Goal: Navigation & Orientation: Find specific page/section

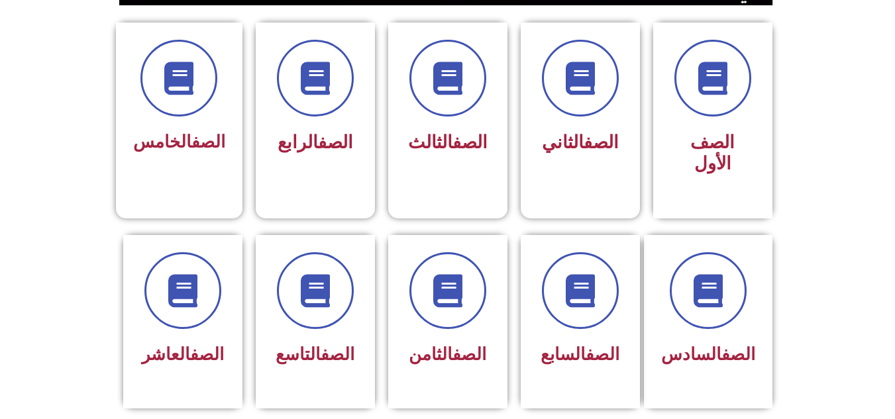
scroll to position [397, 0]
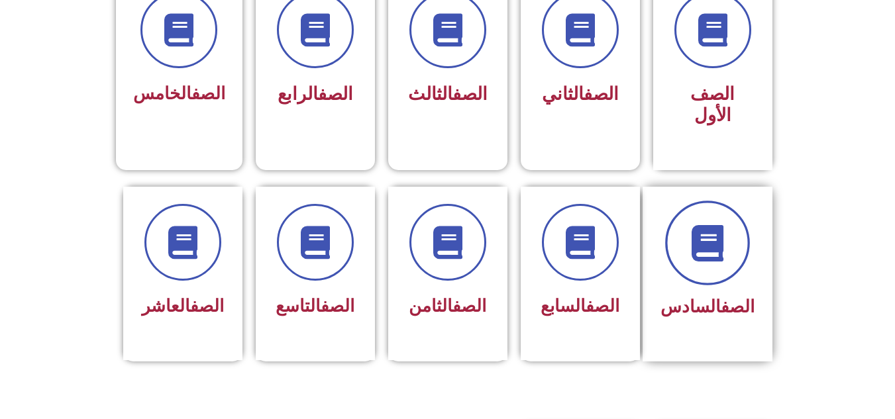
click at [731, 201] on span at bounding box center [707, 243] width 85 height 85
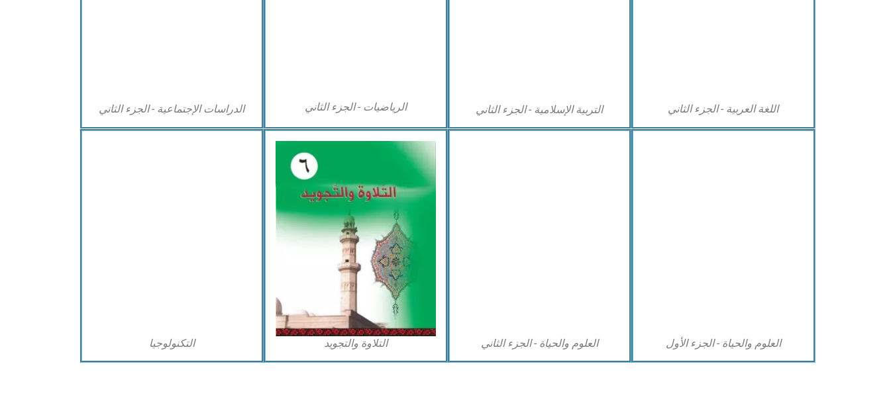
scroll to position [735, 0]
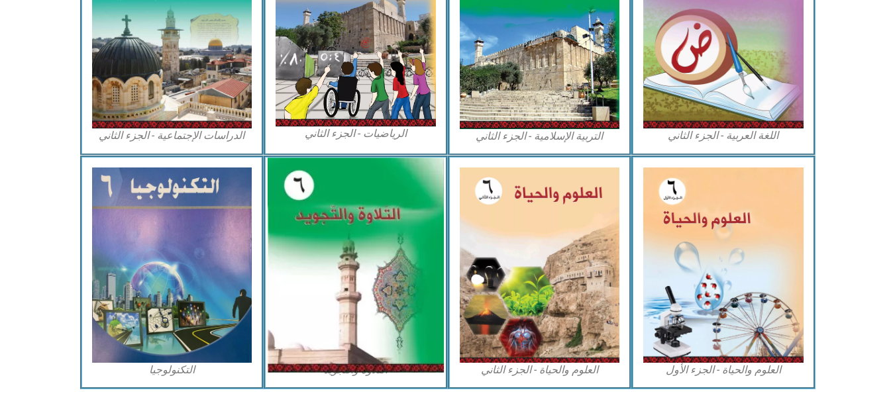
click at [297, 228] on img at bounding box center [355, 265] width 176 height 215
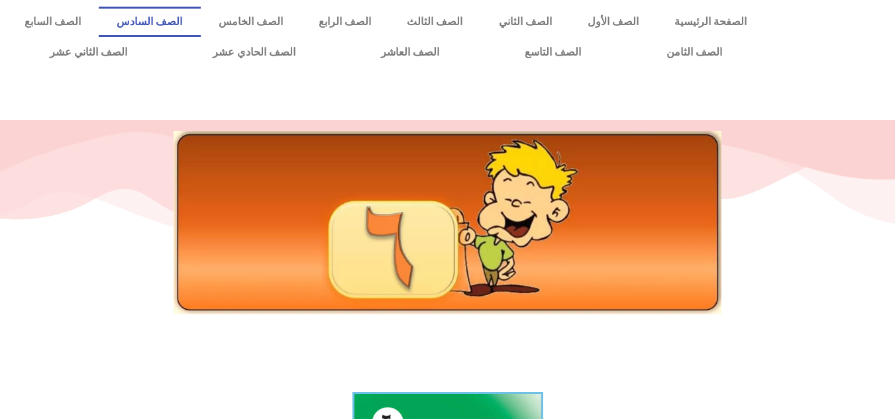
click at [200, 32] on link "الصف السادس" at bounding box center [149, 22] width 101 height 30
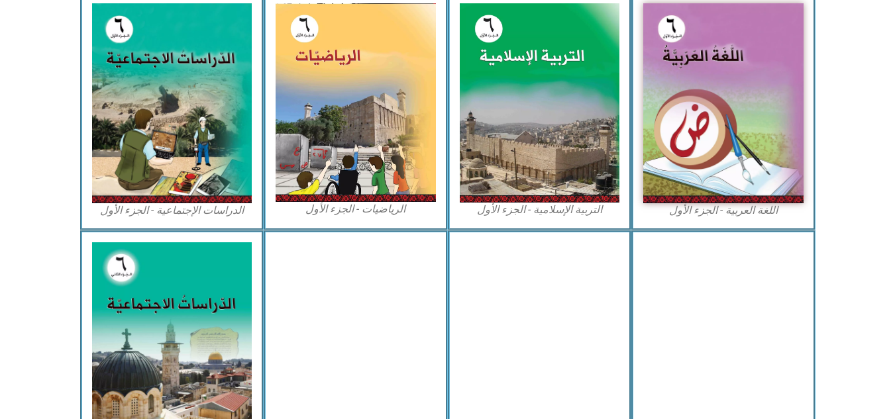
scroll to position [424, 0]
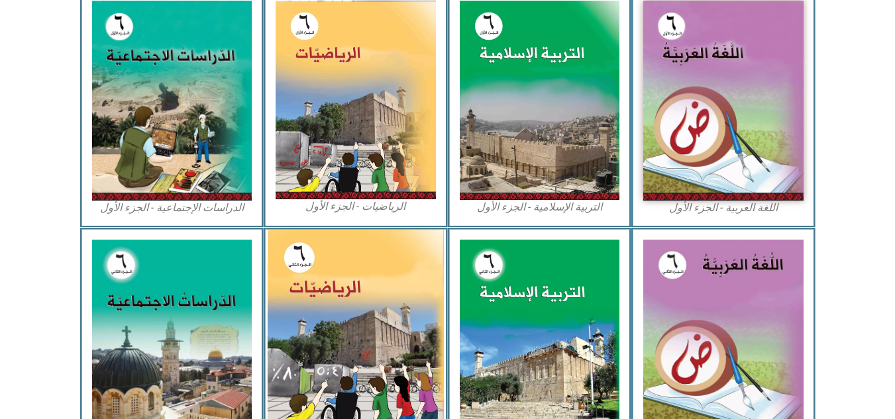
click at [421, 391] on img at bounding box center [355, 339] width 176 height 218
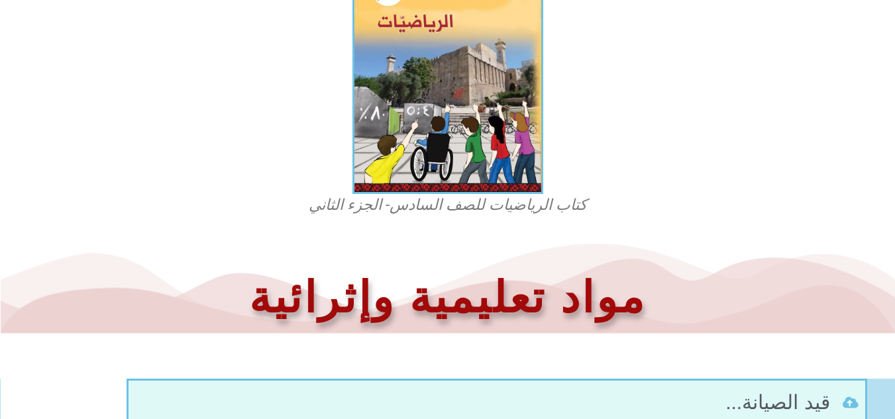
scroll to position [450, 0]
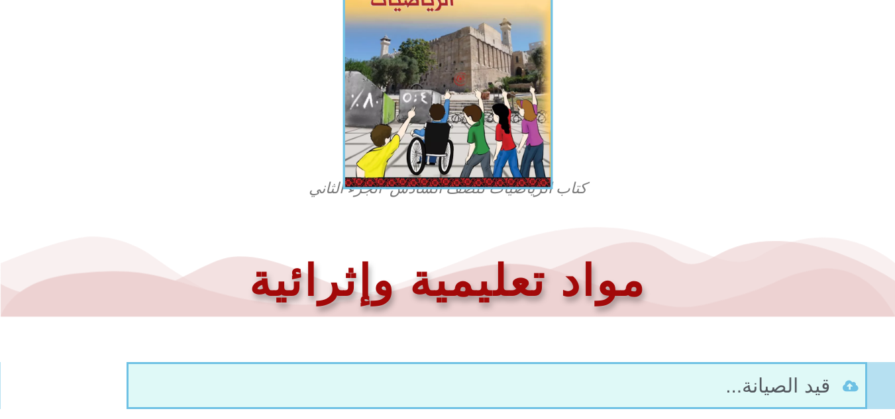
click at [417, 106] on img at bounding box center [447, 59] width 210 height 259
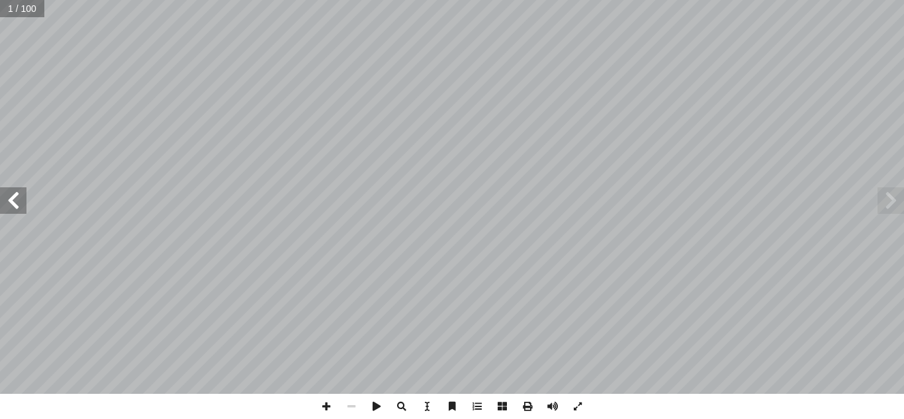
click at [15, 209] on span at bounding box center [13, 200] width 26 height 26
click at [16, 209] on span at bounding box center [13, 200] width 26 height 26
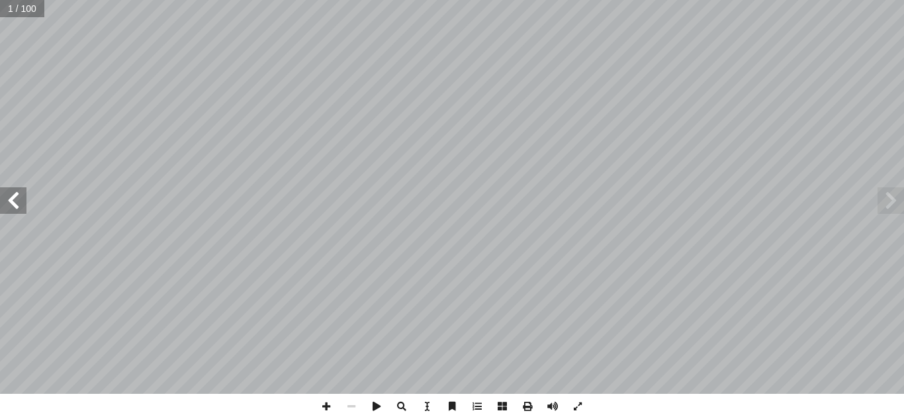
click at [16, 209] on span at bounding box center [13, 200] width 26 height 26
click at [15, 209] on span at bounding box center [13, 200] width 26 height 26
click at [328, 401] on span at bounding box center [326, 406] width 25 height 25
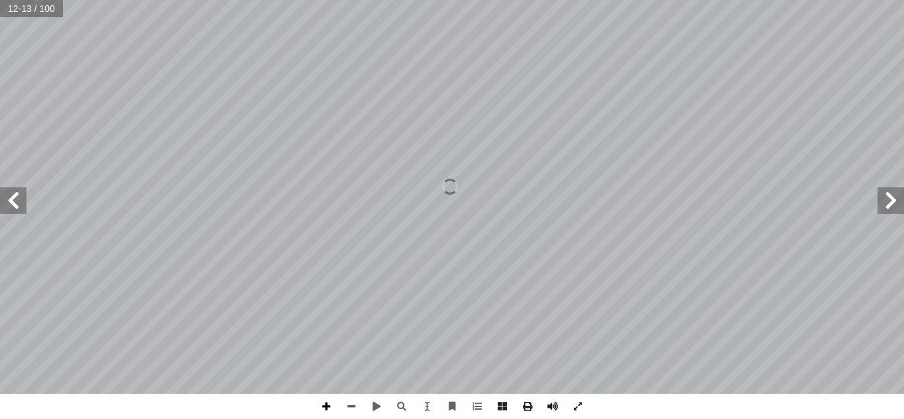
click at [327, 401] on span at bounding box center [326, 406] width 25 height 25
click at [357, 402] on span at bounding box center [351, 406] width 25 height 25
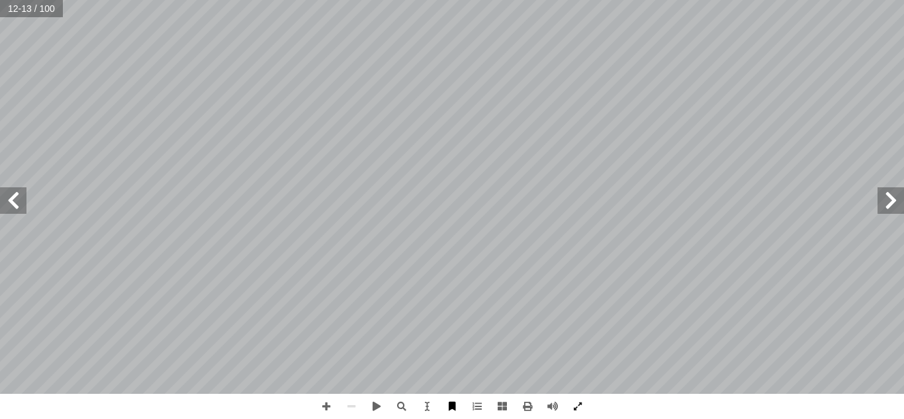
click at [456, 407] on span at bounding box center [452, 406] width 25 height 25
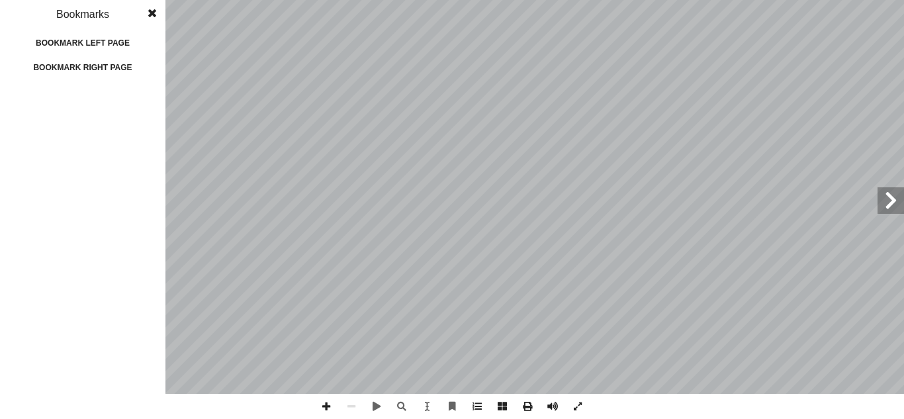
click at [154, 13] on span at bounding box center [152, 13] width 24 height 26
